Goal: Use online tool/utility: Utilize a website feature to perform a specific function

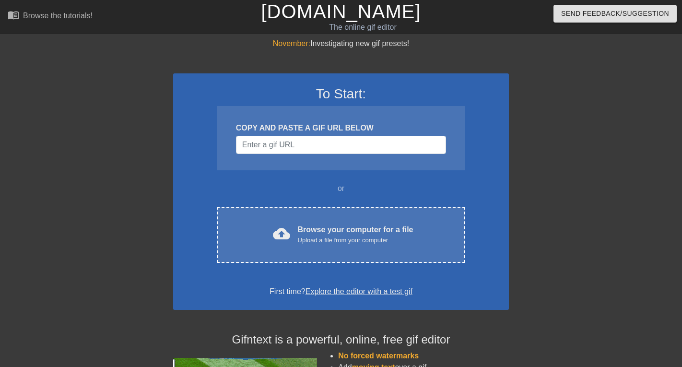
click at [624, 196] on div at bounding box center [592, 182] width 144 height 288
click at [388, 147] on input "Username" at bounding box center [341, 145] width 210 height 18
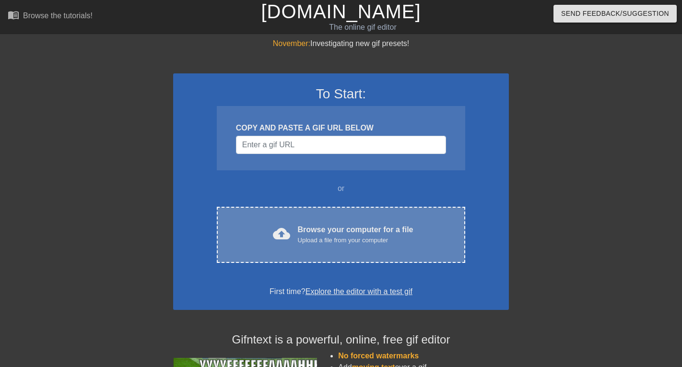
click at [382, 245] on div "cloud_upload Browse your computer for a file Upload a file from your computer C…" at bounding box center [341, 235] width 248 height 56
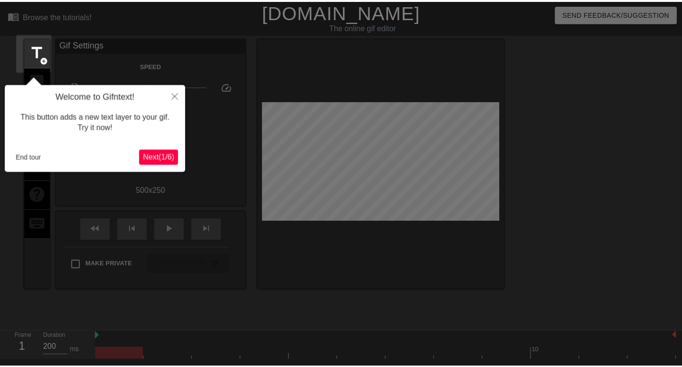
scroll to position [23, 0]
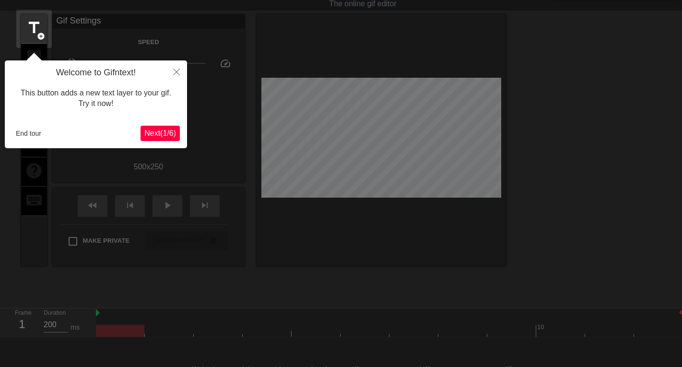
click at [162, 132] on span "Next ( 1 / 6 )" at bounding box center [160, 133] width 32 height 8
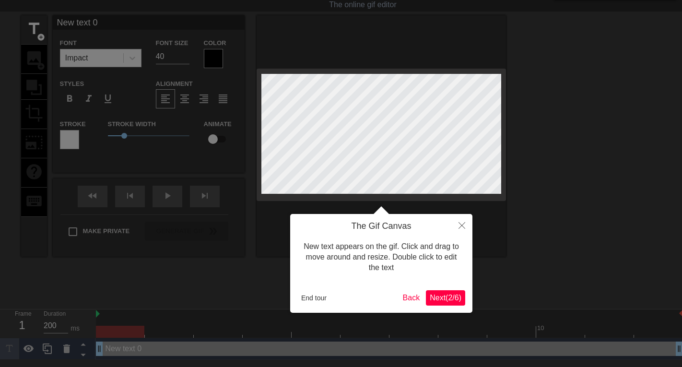
scroll to position [0, 0]
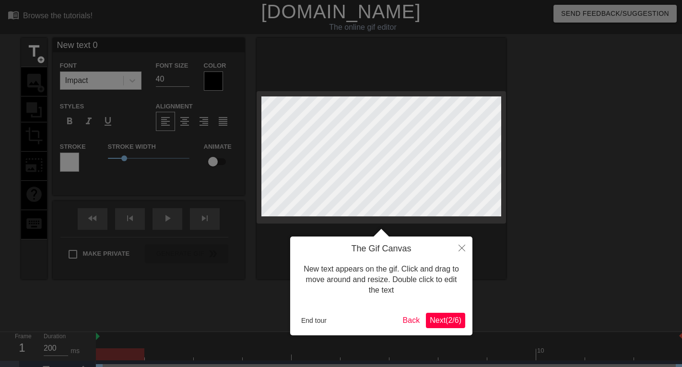
click at [441, 321] on span "Next ( 2 / 6 )" at bounding box center [445, 320] width 32 height 8
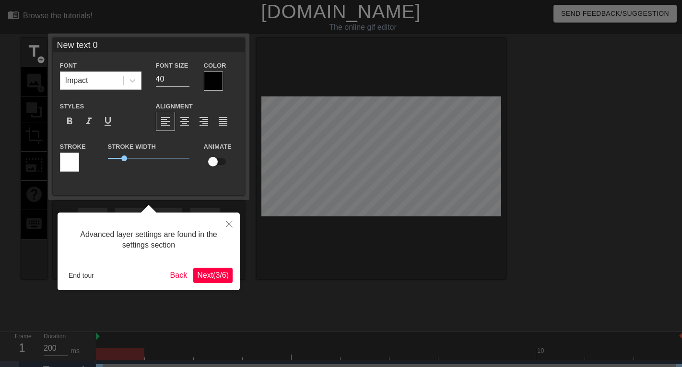
scroll to position [17, 0]
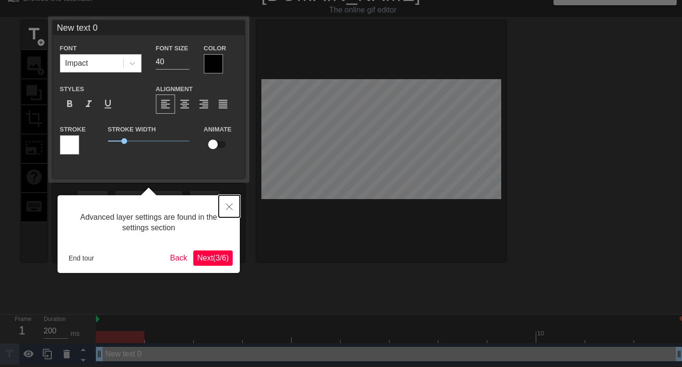
click at [227, 211] on button "Close" at bounding box center [229, 206] width 21 height 22
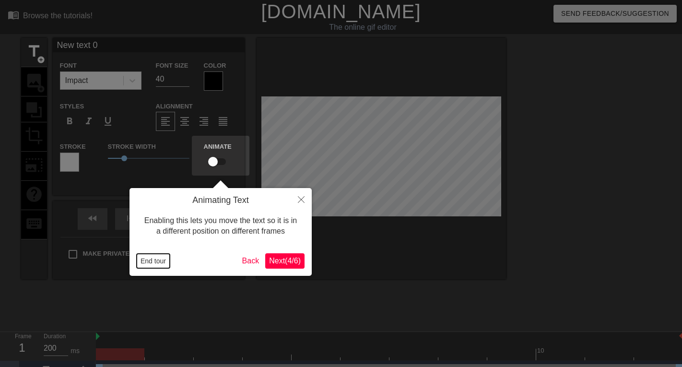
click at [146, 259] on button "End tour" at bounding box center [153, 261] width 33 height 14
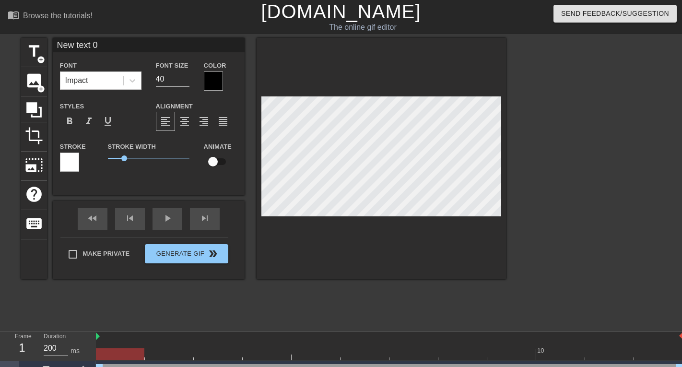
scroll to position [1, 2]
type input "i"
type textarea "i"
type input "it"
type textarea "it"
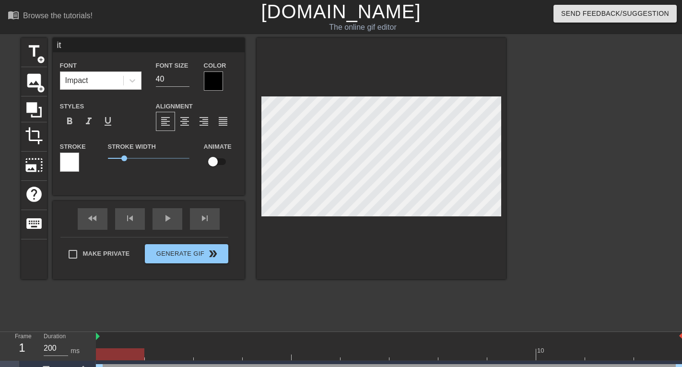
type input "it'"
type textarea "it'"
type input "it's"
type textarea "it's"
type input "it's t"
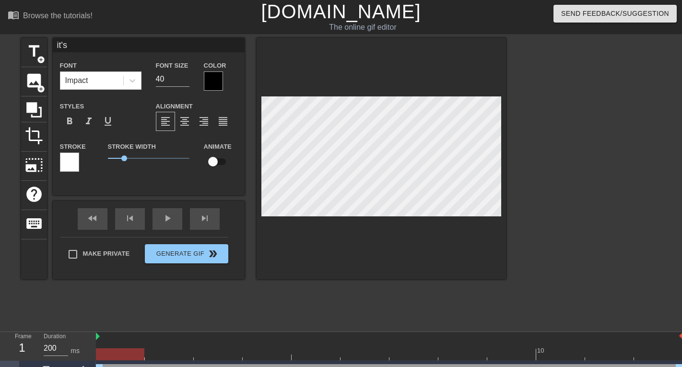
type textarea "it's t"
type input "it's ti"
type textarea "it's ti"
type input "it's [PERSON_NAME]"
type textarea "it's [PERSON_NAME]"
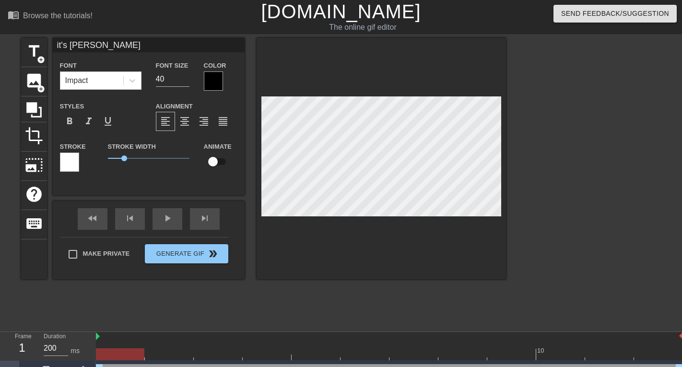
type input "it's time"
type textarea "it's time"
type input "it's time"
type textarea "it's time"
type input "it's time t"
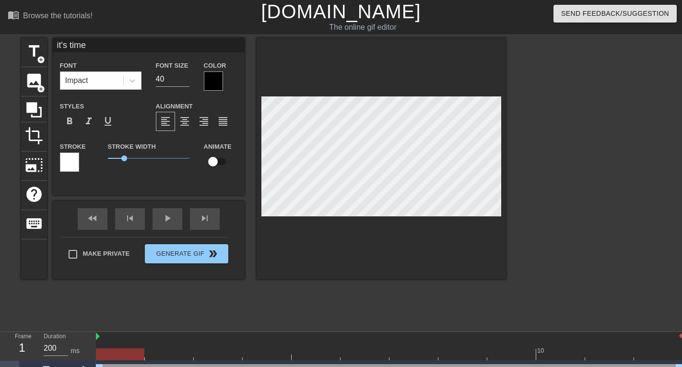
type textarea "it's time t"
type input "it's time to"
type textarea "it's time to"
type input "it's time to"
type textarea "it's time to s"
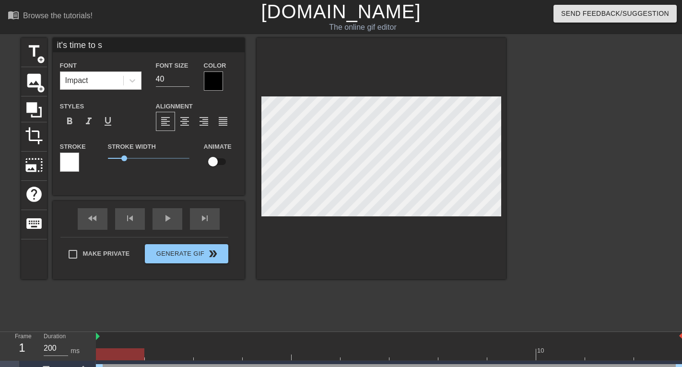
type input "it's time to st"
type textarea "it's time to st"
type input "it's time to str"
type textarea "it's time to str"
type input "it's time to stre"
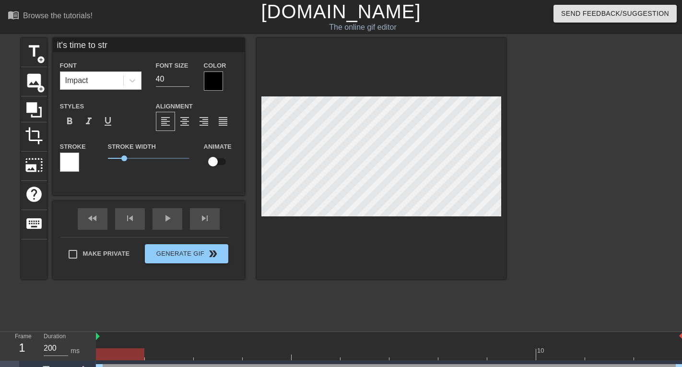
type textarea "it's time to stre"
type input "it's time to strea"
type textarea "it's time to strea"
type input "it's time to stream"
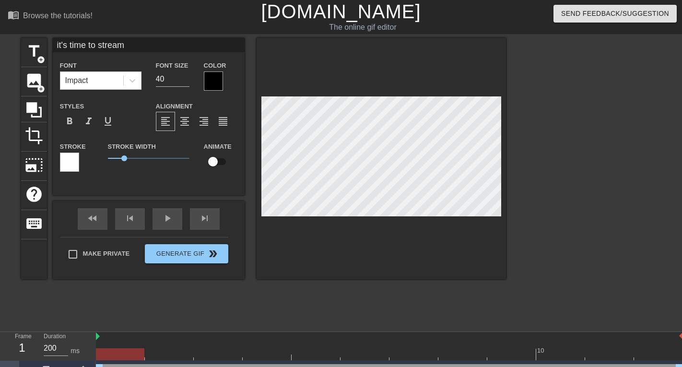
type textarea "it's time to stream"
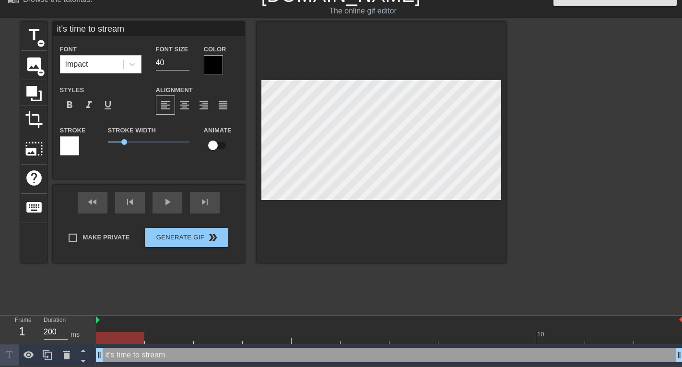
scroll to position [17, 0]
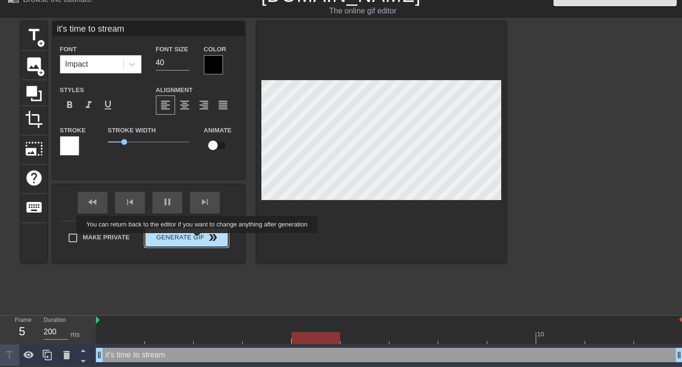
click at [198, 240] on span "Generate Gif double_arrow" at bounding box center [186, 238] width 75 height 12
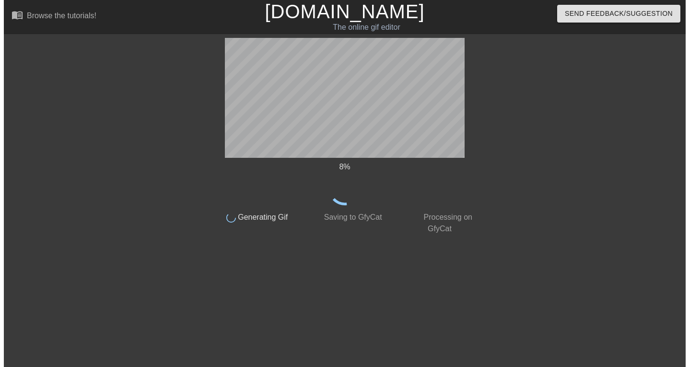
scroll to position [0, 0]
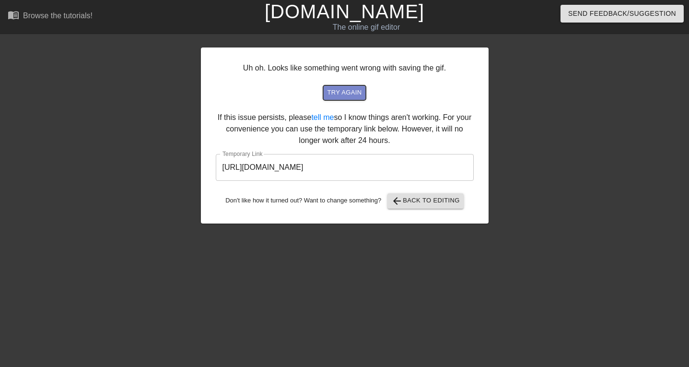
click at [356, 93] on span "try again" at bounding box center [344, 92] width 35 height 11
click at [442, 162] on input "[URL][DOMAIN_NAME]" at bounding box center [345, 167] width 258 height 27
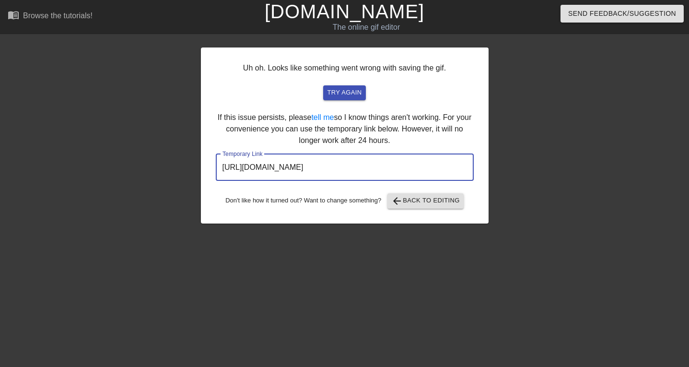
click at [442, 162] on input "[URL][DOMAIN_NAME]" at bounding box center [345, 167] width 258 height 27
click at [600, 12] on span "Send Feedback/Suggestion" at bounding box center [622, 14] width 108 height 12
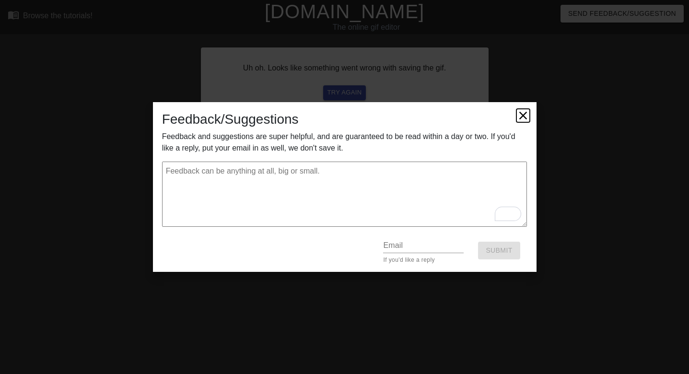
click at [522, 115] on icon at bounding box center [523, 115] width 8 height 8
type textarea "x"
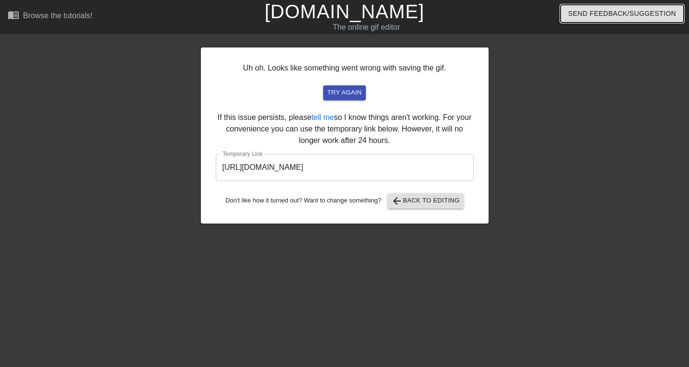
click at [582, 14] on span "Send Feedback/Suggestion" at bounding box center [622, 14] width 108 height 12
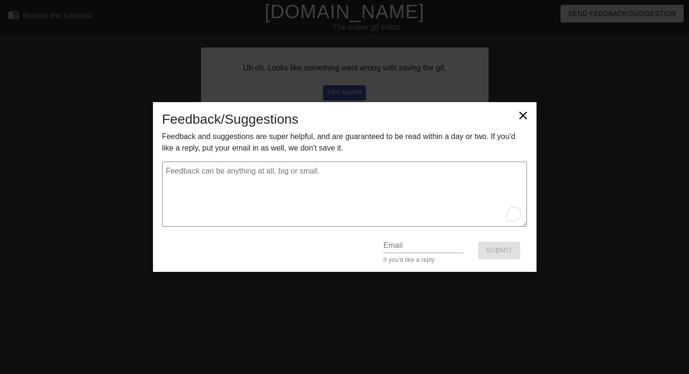
click at [328, 190] on textarea "To enrich screen reader interactions, please activate Accessibility in Grammarl…" at bounding box center [344, 194] width 365 height 65
type textarea "H"
type textarea "x"
type textarea "Hi"
type textarea "x"
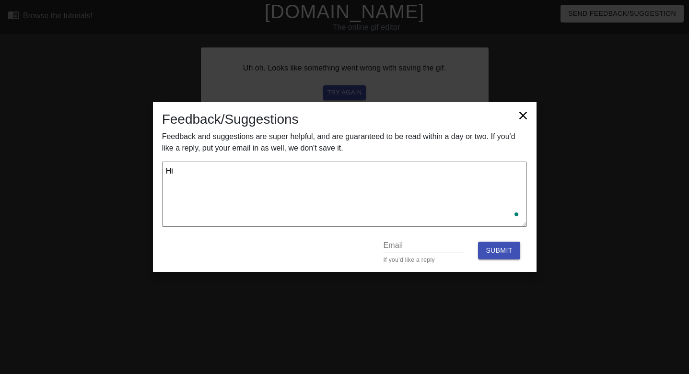
type textarea "Hi,"
type textarea "x"
type textarea "Hi,"
type textarea "x"
type textarea "Hi, t"
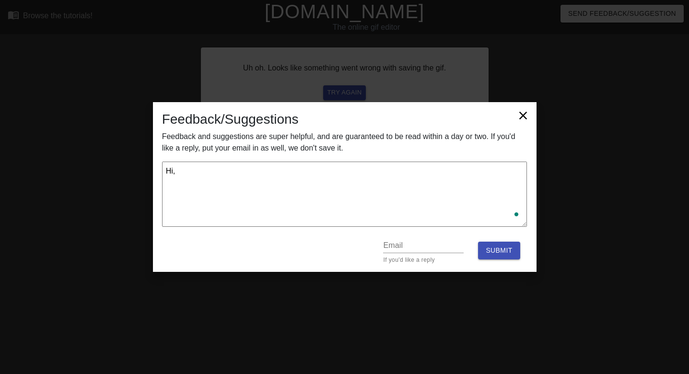
type textarea "x"
type textarea "Hi, th"
type textarea "x"
type textarea "Hi, thh"
type textarea "x"
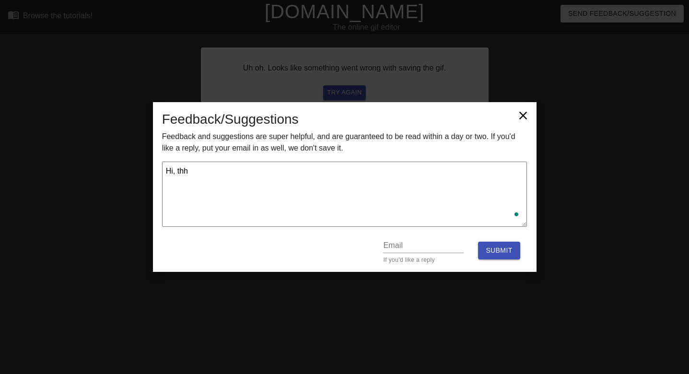
type textarea "Hi, thhe"
type textarea "x"
type textarea "Hi, thhe"
type textarea "x"
type textarea "Hi, thhe"
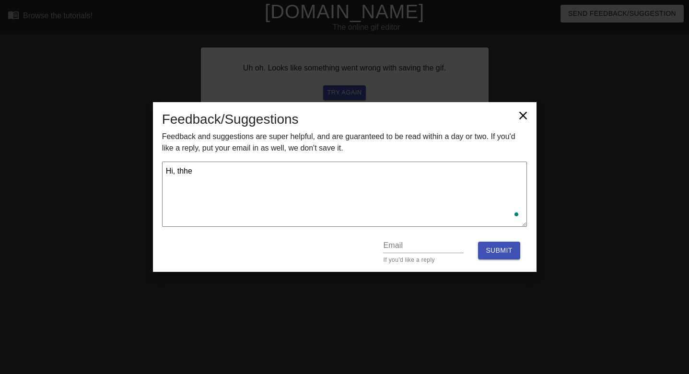
type textarea "x"
type textarea "Hi, thh"
type textarea "x"
type textarea "Hi, th"
type textarea "x"
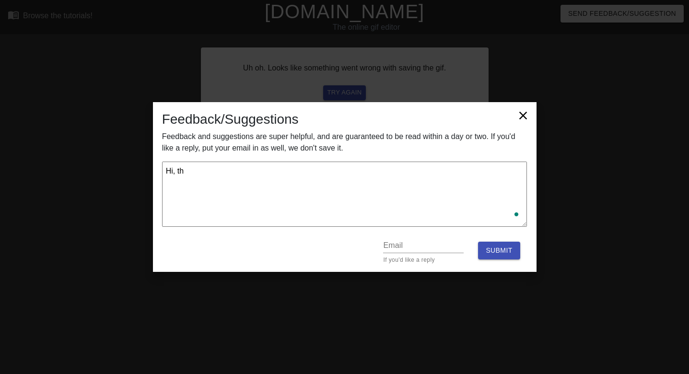
type textarea "Hi, t"
type textarea "x"
type textarea "Hi,"
type textarea "x"
type textarea "Hi, i"
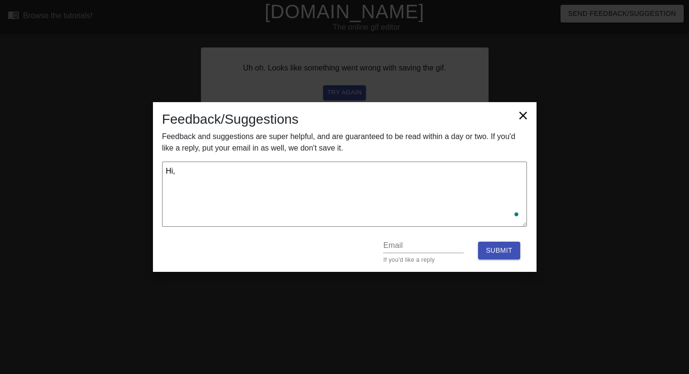
type textarea "x"
type textarea "Hi, it"
type textarea "x"
type textarea "Hi, it'"
type textarea "x"
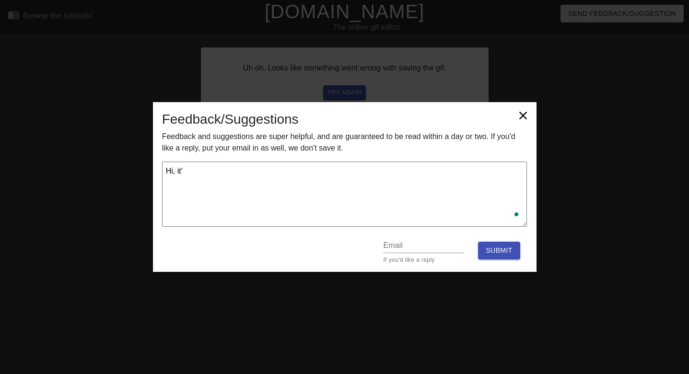
type textarea "Hi, it's"
type textarea "x"
type textarea "Hi, it's"
type textarea "x"
type textarea "Hi, it's n"
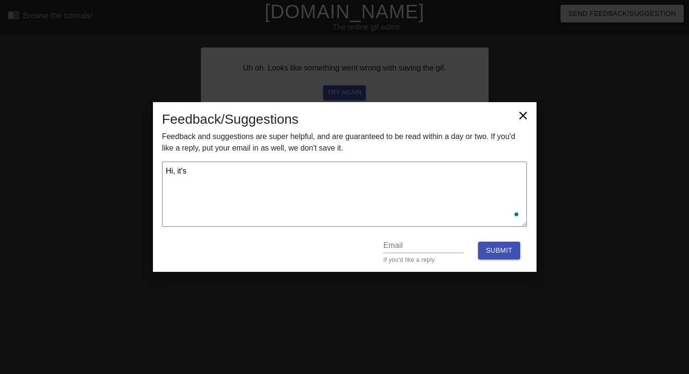
type textarea "x"
type textarea "Hi, it's no"
type textarea "x"
type textarea "Hi, it's not"
type textarea "x"
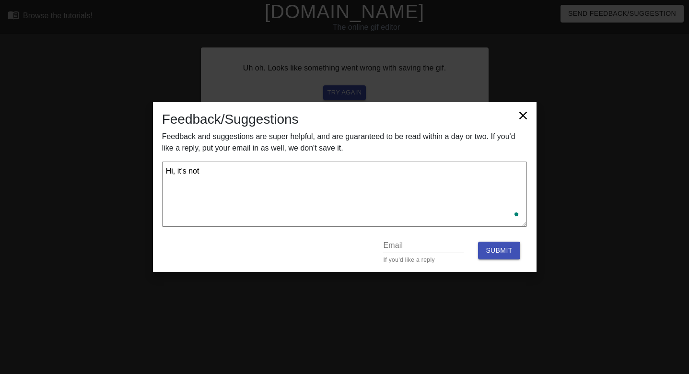
type textarea "Hi, it's not"
type textarea "x"
type textarea "Hi, it's not l"
type textarea "x"
type textarea "Hi, it's not le"
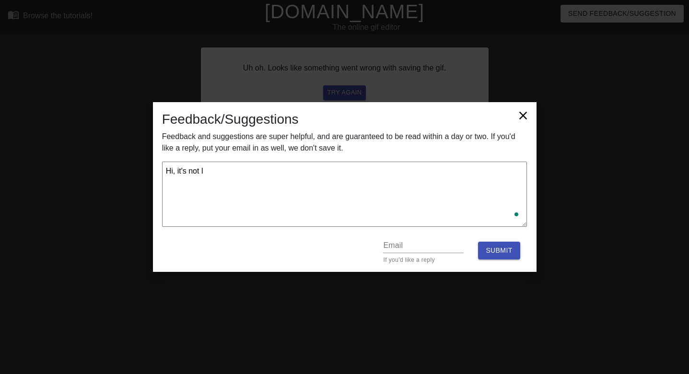
type textarea "x"
type textarea "Hi, it's not let"
type textarea "x"
type textarea "Hi, it's not lett"
type textarea "x"
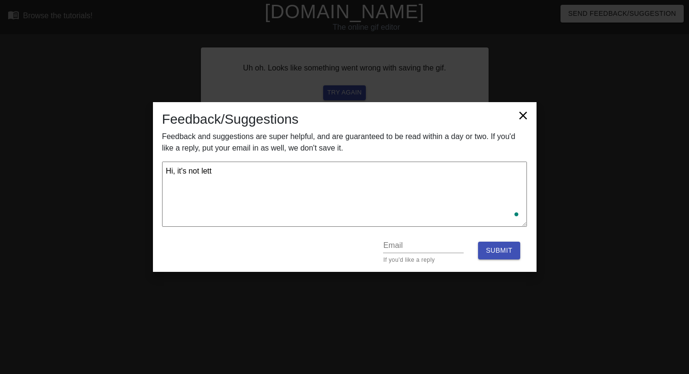
type textarea "Hi, it's not letti"
type textarea "x"
type textarea "Hi, it's not lettin"
type textarea "x"
type textarea "Hi, it's not letting"
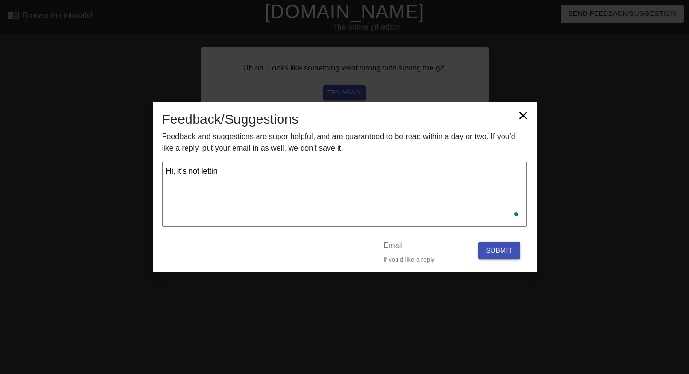
type textarea "x"
type textarea "Hi, it's not letting"
type textarea "x"
type textarea "Hi, it's not letting m"
type textarea "x"
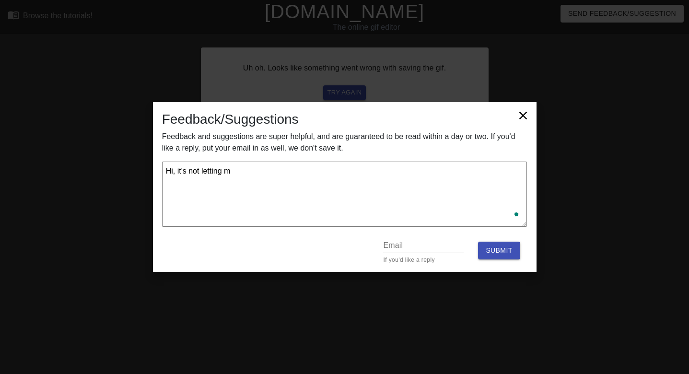
type textarea "Hi, it's not letting mm"
type textarea "x"
type textarea "Hi, it's not letting mme"
type textarea "x"
type textarea "Hi, it's not letting mme"
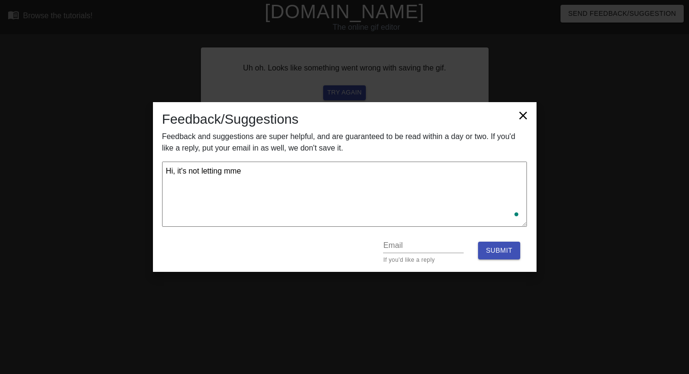
type textarea "x"
type textarea "Hi, it's not letting mme"
type textarea "x"
type textarea "Hi, it's not letting mm"
type textarea "x"
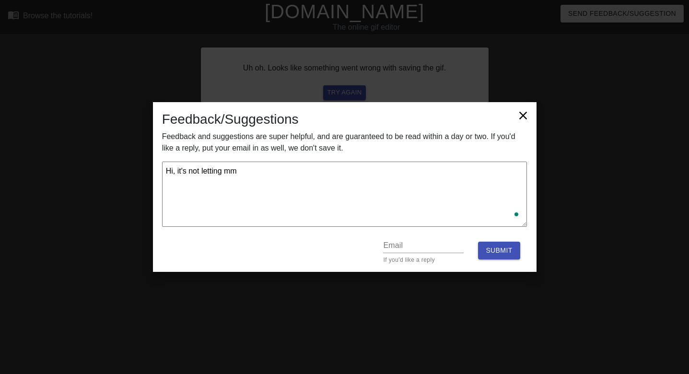
type textarea "Hi, it's not letting m"
type textarea "x"
type textarea "Hi, it's not letting me"
type textarea "x"
type textarea "Hi, it's not letting me"
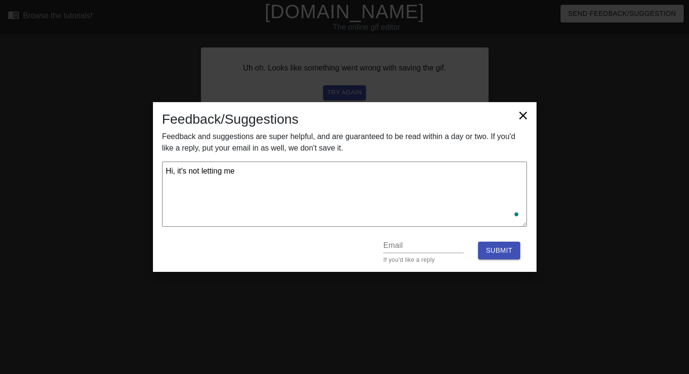
type textarea "x"
type textarea "Hi, it's not letting me d"
type textarea "x"
type textarea "Hi, it's not letting me"
type textarea "x"
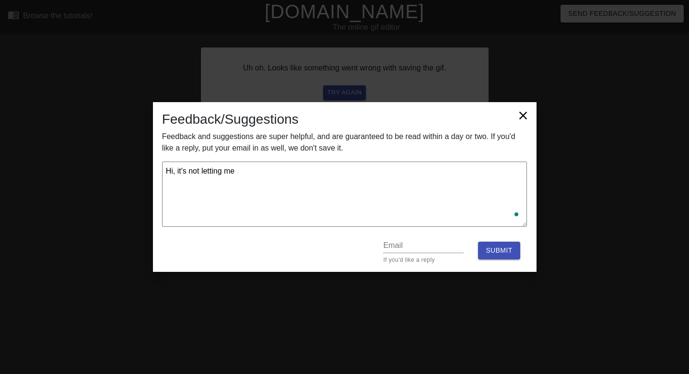
type textarea "Hi, it's not letting me s"
type textarea "x"
type textarea "Hi, it's not letting me sa"
type textarea "x"
type textarea "Hi, it's not letting me sav"
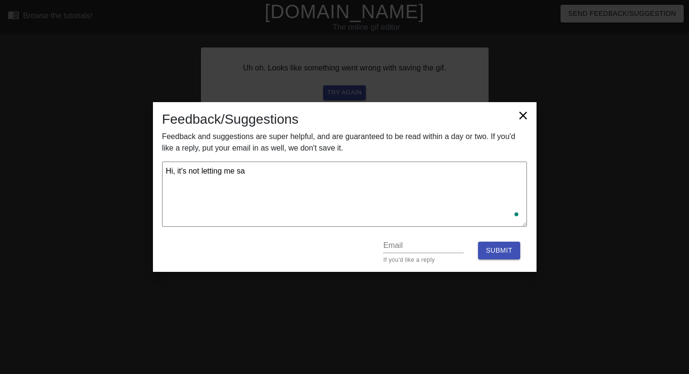
type textarea "x"
type textarea "Hi, it's not letting me save"
type textarea "x"
type textarea "Hi, it's not letting me save"
type textarea "x"
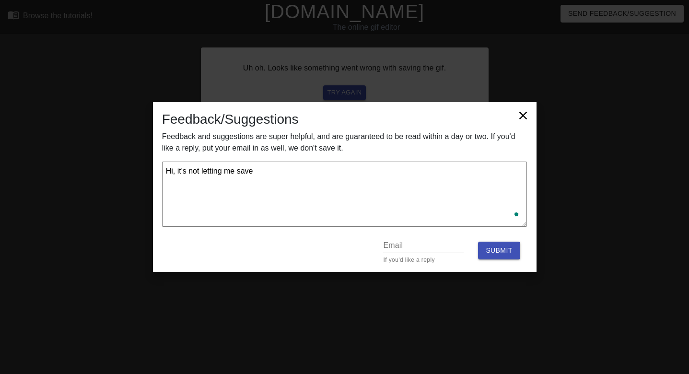
type textarea "Hi, it's not letting me save t"
type textarea "x"
type textarea "Hi, it's not letting me save th"
type textarea "x"
type textarea "Hi, it's not letting me save the"
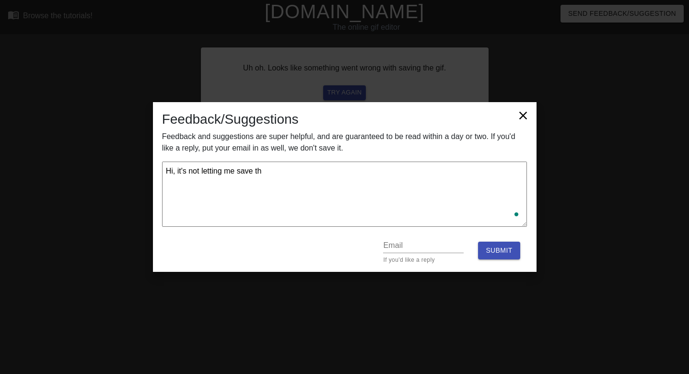
type textarea "x"
type textarea "Hi, it's not letting me save the"
type textarea "x"
type textarea "Hi, it's not letting me save the f"
type textarea "x"
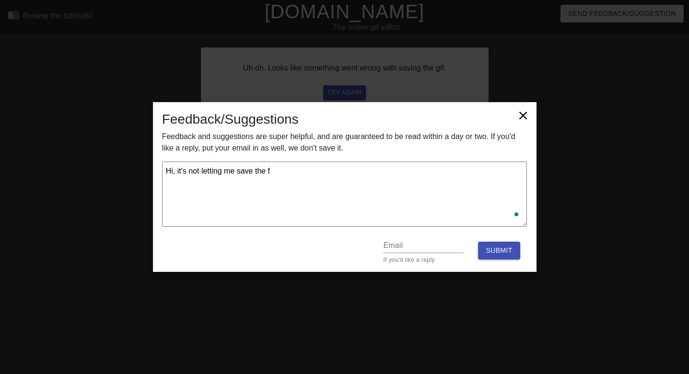
type textarea "Hi, it's not letting me save the fi"
type textarea "x"
type textarea "Hi, it's not letting me save the fid"
type textarea "x"
type textarea "Hi, it's not letting me save the fi"
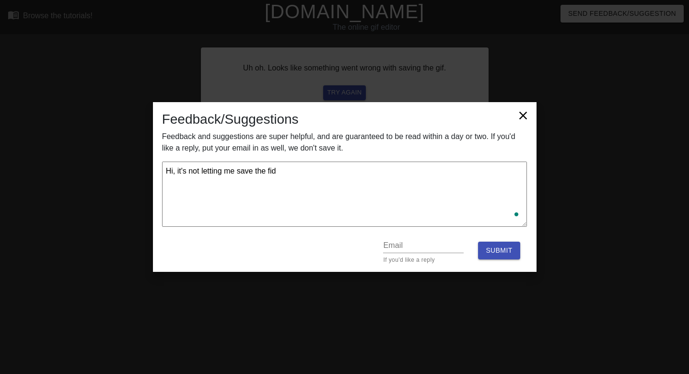
type textarea "x"
type textarea "Hi, it's not letting me save the f"
type textarea "x"
type textarea "Hi, it's not letting me save the"
type textarea "x"
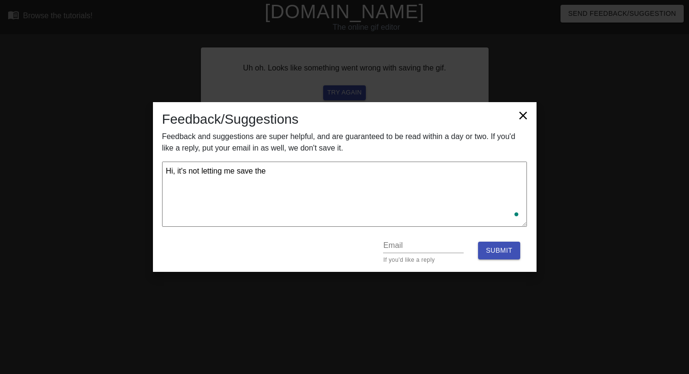
type textarea "Hi, it's not letting me save the g"
type textarea "x"
type textarea "Hi, it's not letting me save the gi"
type textarea "x"
type textarea "Hi, it's not letting me save the gif"
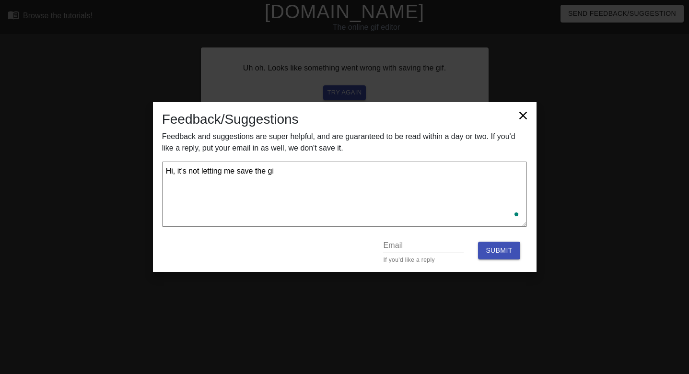
type textarea "x"
type textarea "Hi, it's not letting me save the gif"
type textarea "x"
type textarea "Hi, it's not letting me save the gif a"
type textarea "x"
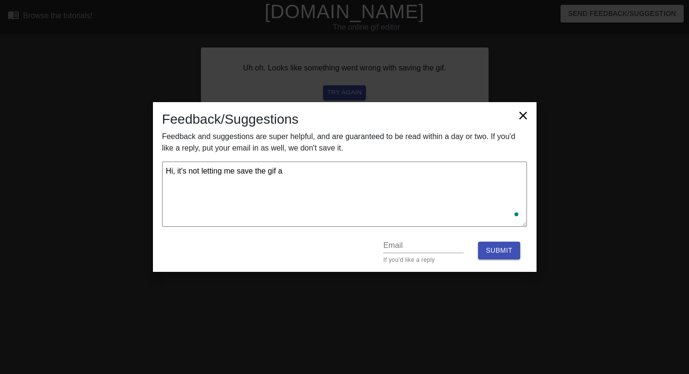
type textarea "Hi, it's not letting me save the gif an"
type textarea "x"
type textarea "Hi, it's not letting me save the gif and"
type textarea "x"
type textarea "Hi, it's not letting me save the gif and"
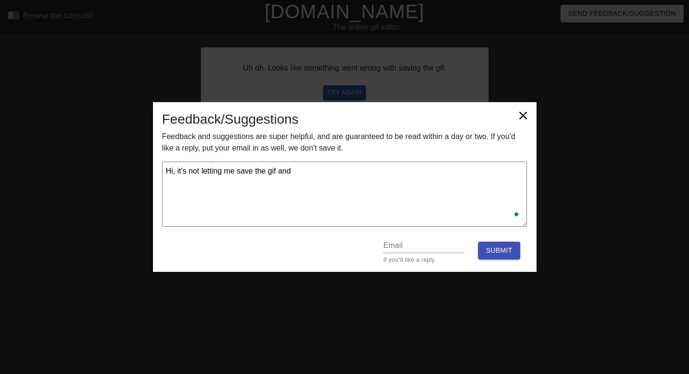
type textarea "x"
type textarea "Hi, it's not letting me save the gif and t"
type textarea "x"
type textarea "Hi, it's not letting me save the gif and th"
type textarea "x"
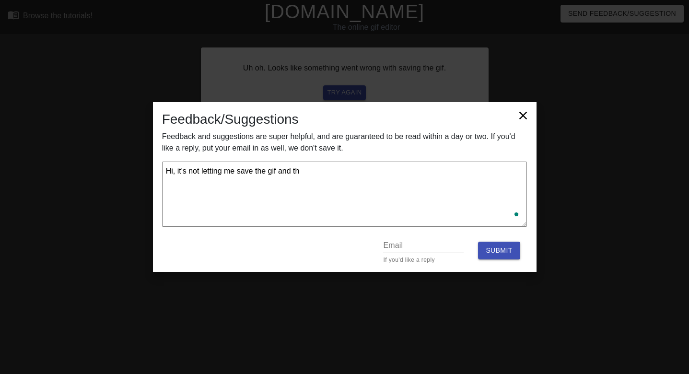
type textarea "Hi, it's not letting me save the gif and the"
type textarea "x"
type textarea "Hi, it's not letting me save the gif and the"
type textarea "x"
type textarea "Hi, it's not letting me save the gif and the t"
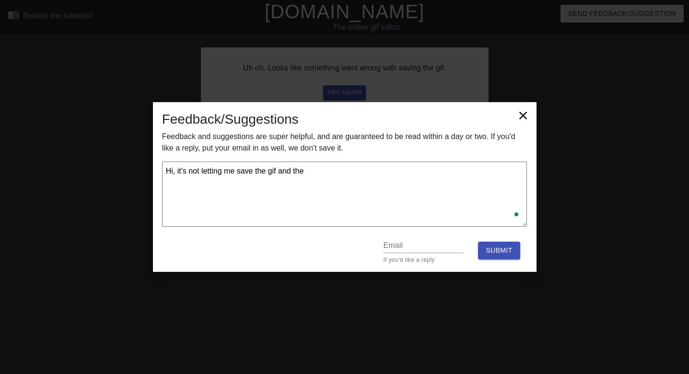
type textarea "x"
type textarea "Hi, it's not letting me save the gif and the te"
type textarea "x"
type textarea "Hi, it's not letting me save the gif and the tem"
type textarea "x"
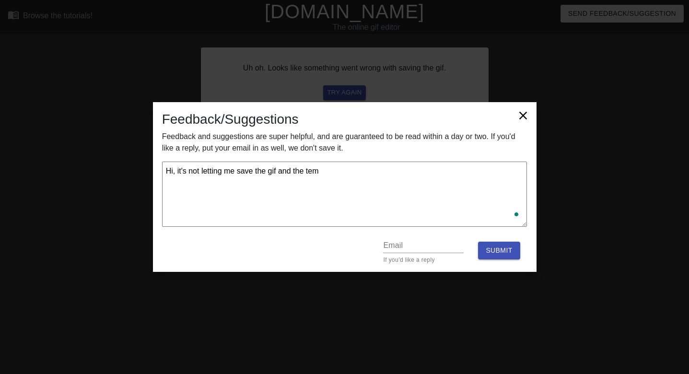
type textarea "Hi, it's not letting me save the gif and the temp"
type textarea "x"
type textarea "Hi, it's not letting me save the gif and the tempo"
type textarea "x"
type textarea "Hi, it's not letting me save the gif and the tempor"
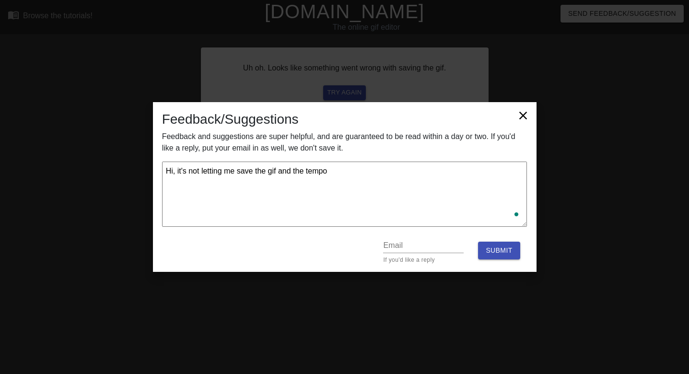
type textarea "x"
type textarea "Hi, it's not letting me save the gif and the tempora"
type textarea "x"
type textarea "Hi, it's not letting me save the gif and the temporar"
type textarea "x"
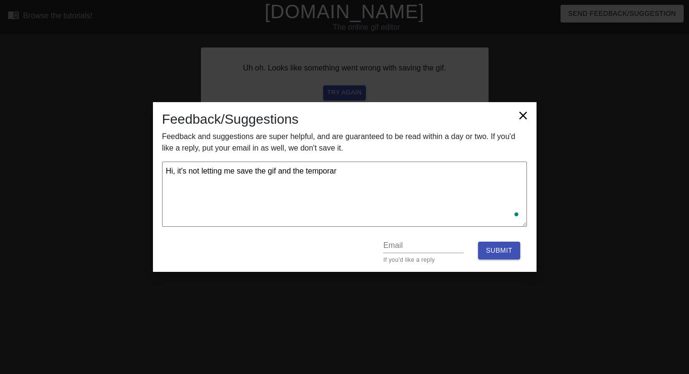
type textarea "Hi, it's not letting me save the gif and the temporary"
type textarea "x"
type textarea "Hi, it's not letting me save the gif and the temporary"
type textarea "x"
type textarea "Hi, it's not letting me save the gif and the temporary l"
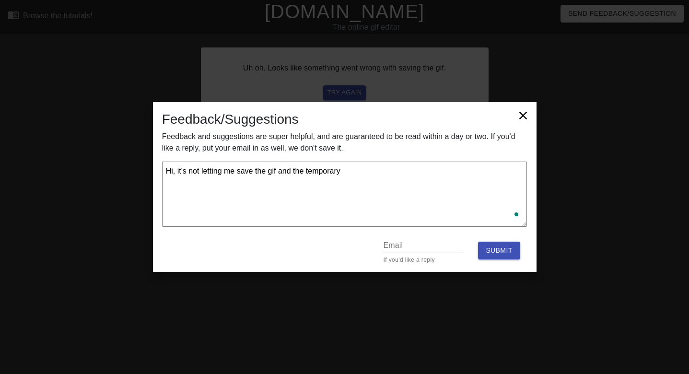
type textarea "x"
type textarea "Hi, it's not letting me save the gif and the temporary li"
type textarea "x"
type textarea "Hi, it's not letting me save the gif and the temporary lin"
type textarea "x"
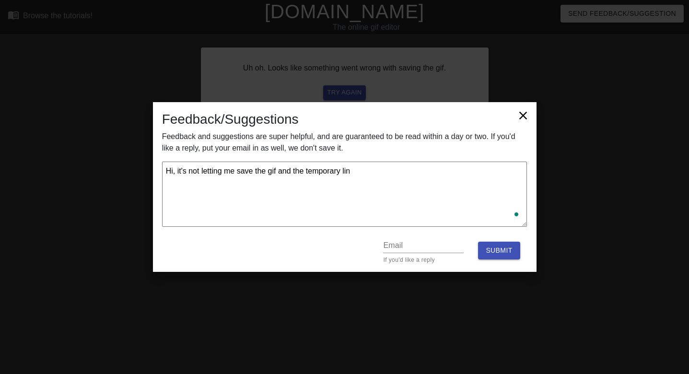
type textarea "Hi, it's not letting me save the gif and the temporary link"
click at [489, 250] on span "Submit" at bounding box center [499, 250] width 26 height 12
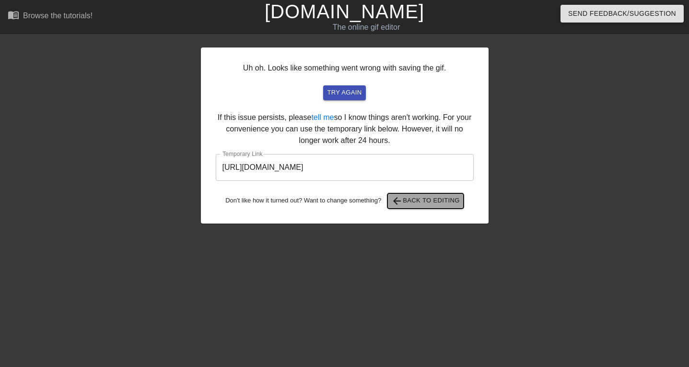
click at [431, 204] on span "arrow_back Back to Editing" at bounding box center [425, 201] width 69 height 12
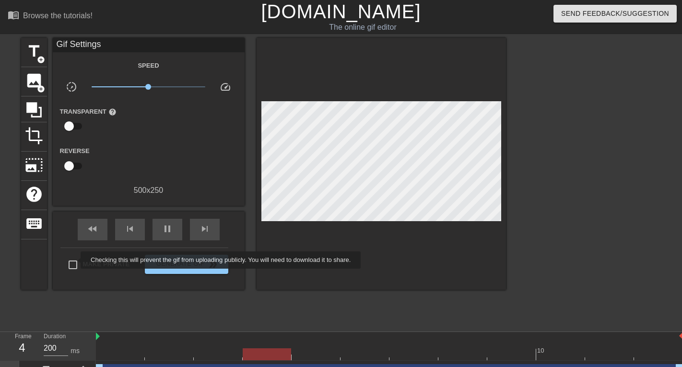
click at [74, 260] on input "Make Private" at bounding box center [73, 265] width 20 height 20
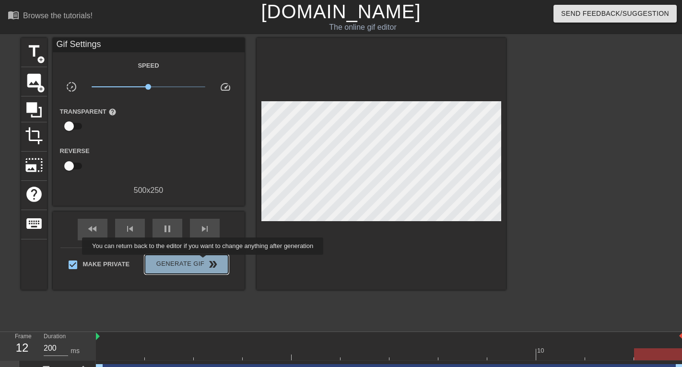
click at [204, 261] on span "Generate Gif double_arrow" at bounding box center [186, 264] width 75 height 12
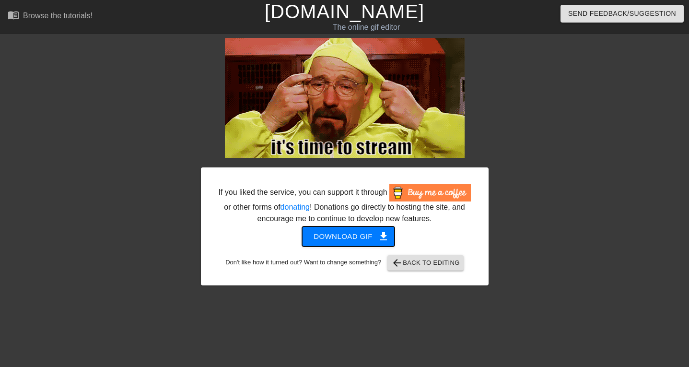
click at [357, 235] on span "Download gif get_app" at bounding box center [348, 236] width 70 height 12
